Goal: Use online tool/utility: Utilize a website feature to perform a specific function

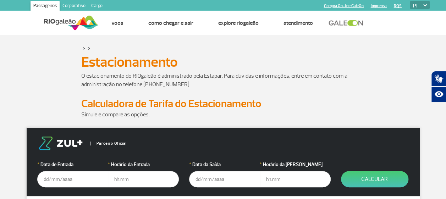
click at [55, 182] on input "text" at bounding box center [72, 179] width 71 height 16
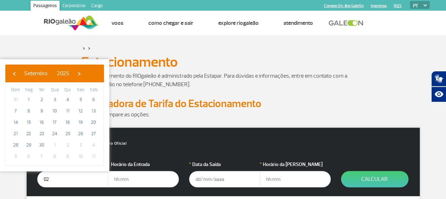
type input "0"
click at [84, 71] on span "›" at bounding box center [79, 73] width 11 height 11
click at [66, 99] on span "2" at bounding box center [67, 99] width 11 height 11
type input "[DATE]"
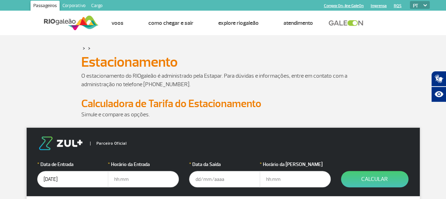
click at [138, 177] on input "text" at bounding box center [143, 179] width 71 height 16
type input "12:00"
click at [197, 178] on input "text" at bounding box center [224, 179] width 71 height 16
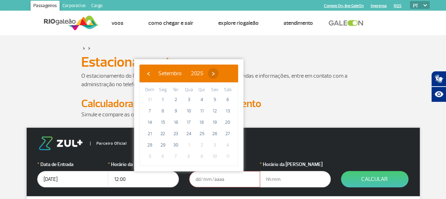
click at [219, 72] on span "›" at bounding box center [213, 73] width 11 height 11
click at [216, 112] on span "10" at bounding box center [214, 110] width 11 height 11
type input "[DATE]"
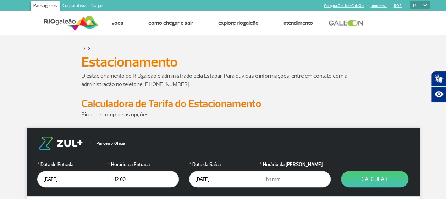
click at [272, 182] on input "text" at bounding box center [295, 179] width 71 height 16
type input "22:00"
click at [384, 178] on button "Calcular" at bounding box center [374, 179] width 67 height 16
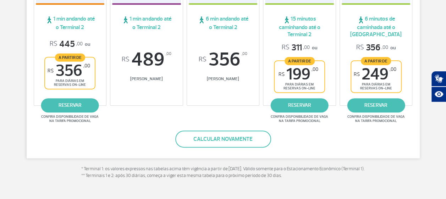
scroll to position [216, 0]
